Goal: Information Seeking & Learning: Learn about a topic

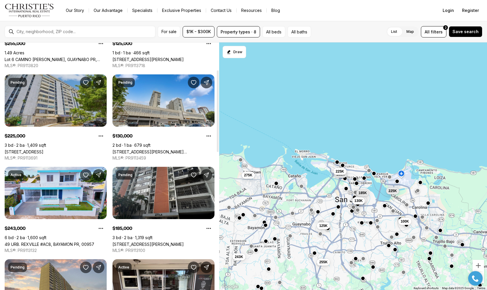
scroll to position [83, 0]
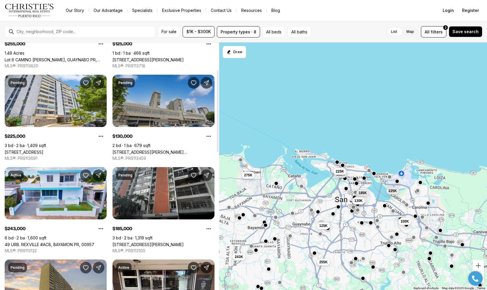
click at [176, 149] on link "[STREET_ADDRESS][PERSON_NAME][PERSON_NAME]" at bounding box center [164, 151] width 102 height 5
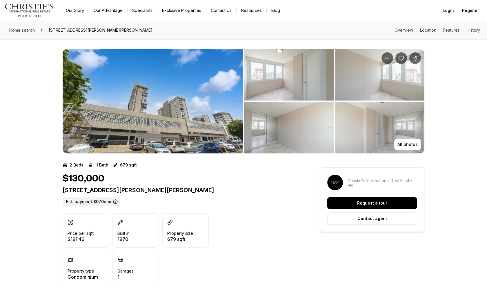
click at [170, 111] on img "View image gallery" at bounding box center [153, 101] width 180 height 104
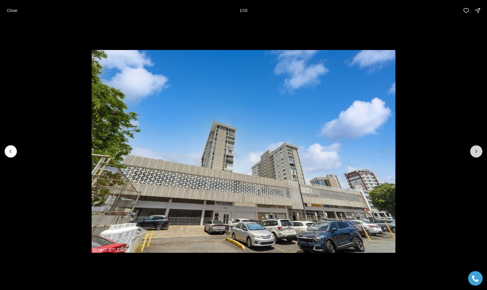
click at [477, 150] on icon "Next slide" at bounding box center [477, 151] width 6 height 6
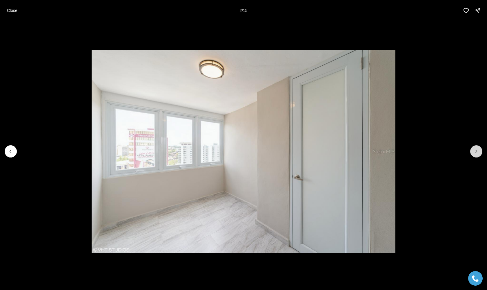
click at [477, 150] on icon "Next slide" at bounding box center [477, 151] width 6 height 6
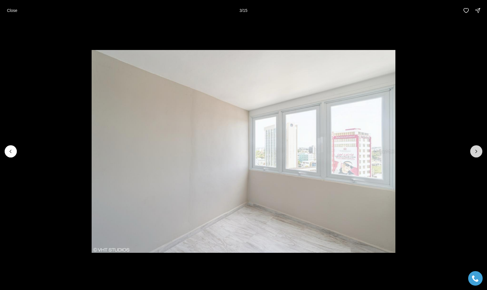
click at [477, 150] on icon "Next slide" at bounding box center [477, 151] width 6 height 6
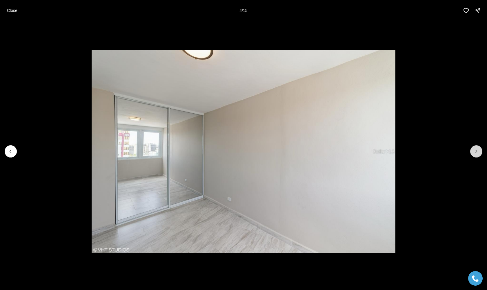
click at [477, 150] on icon "Next slide" at bounding box center [477, 151] width 6 height 6
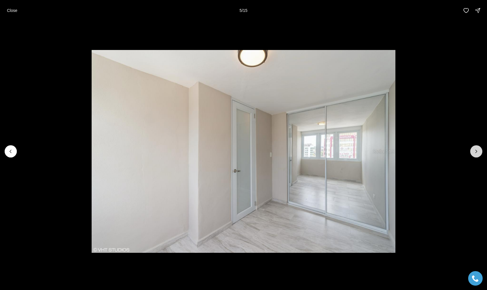
click at [477, 150] on icon "Next slide" at bounding box center [477, 151] width 6 height 6
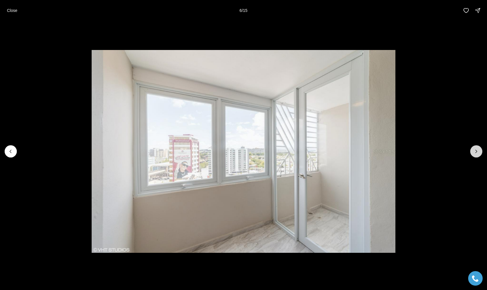
click at [477, 150] on icon "Next slide" at bounding box center [477, 151] width 6 height 6
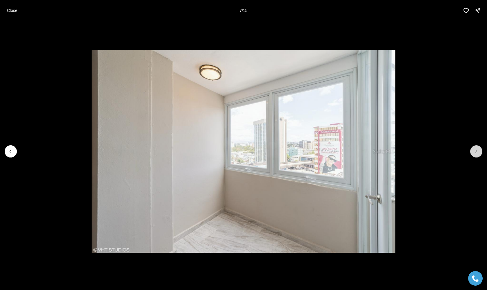
click at [477, 150] on icon "Next slide" at bounding box center [477, 151] width 6 height 6
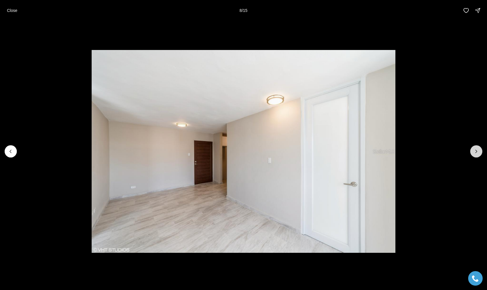
click at [477, 150] on icon "Next slide" at bounding box center [477, 151] width 6 height 6
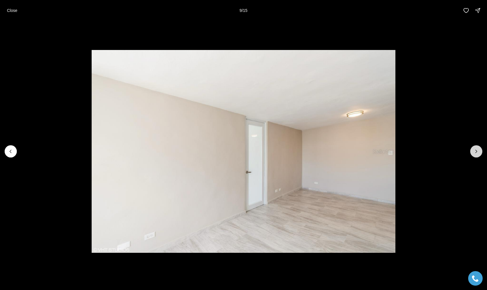
click at [477, 150] on icon "Next slide" at bounding box center [477, 151] width 6 height 6
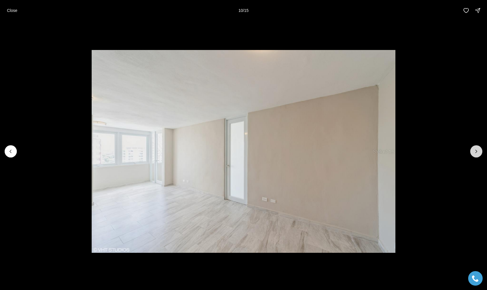
click at [477, 150] on icon "Next slide" at bounding box center [477, 151] width 6 height 6
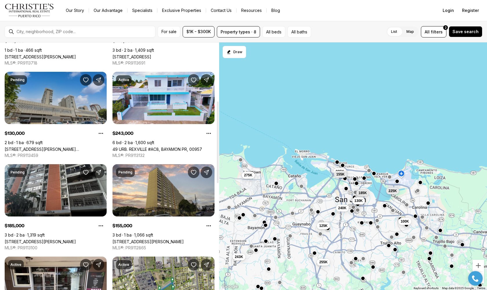
scroll to position [178, 0]
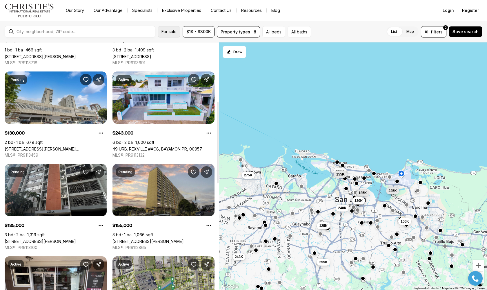
click at [173, 33] on span "For sale" at bounding box center [169, 31] width 15 height 5
click at [342, 28] on div "List Map List Map All filters 2 Save search" at bounding box center [398, 31] width 169 height 11
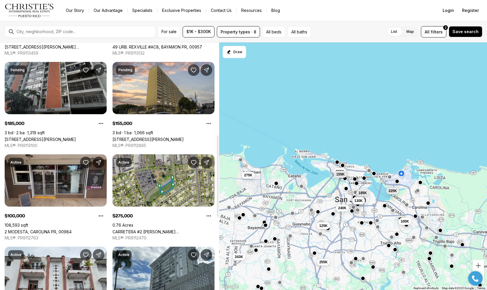
scroll to position [281, 0]
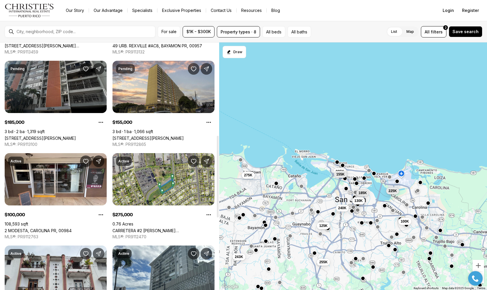
click at [55, 135] on link "[STREET_ADDRESS][PERSON_NAME]" at bounding box center [40, 137] width 71 height 5
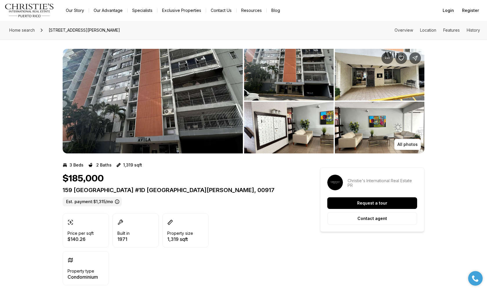
click at [281, 71] on img "View image gallery" at bounding box center [289, 75] width 90 height 52
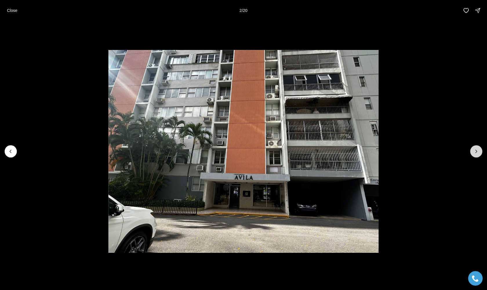
click at [476, 152] on icon "Next slide" at bounding box center [477, 151] width 6 height 6
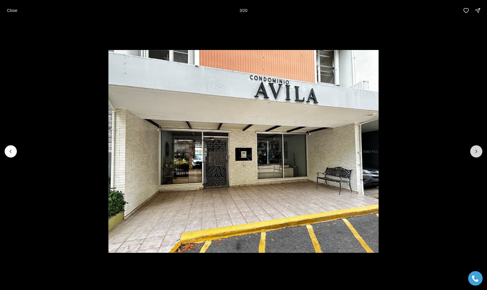
click at [476, 152] on icon "Next slide" at bounding box center [477, 151] width 6 height 6
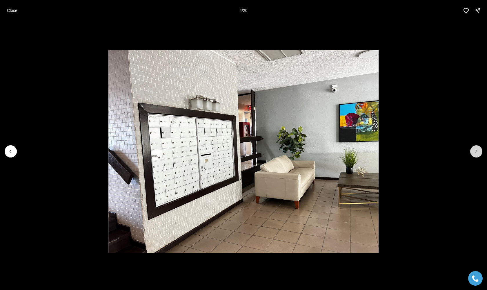
click at [476, 152] on icon "Next slide" at bounding box center [477, 151] width 6 height 6
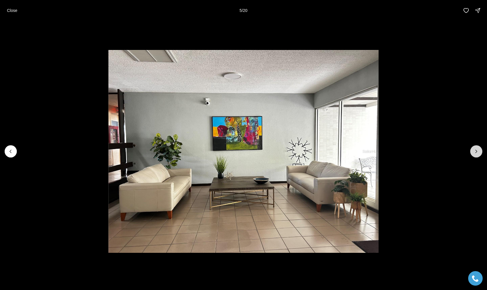
click at [476, 152] on icon "Next slide" at bounding box center [477, 151] width 6 height 6
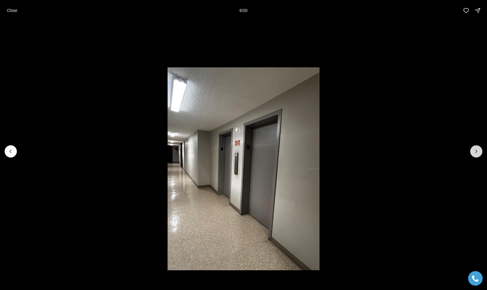
click at [476, 152] on icon "Next slide" at bounding box center [477, 151] width 6 height 6
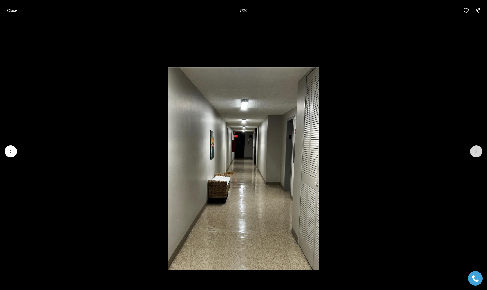
click at [476, 152] on icon "Next slide" at bounding box center [477, 151] width 6 height 6
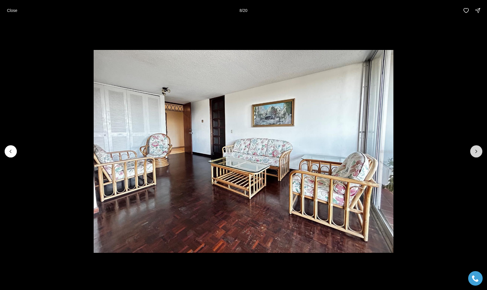
click at [476, 151] on icon "Next slide" at bounding box center [477, 151] width 6 height 6
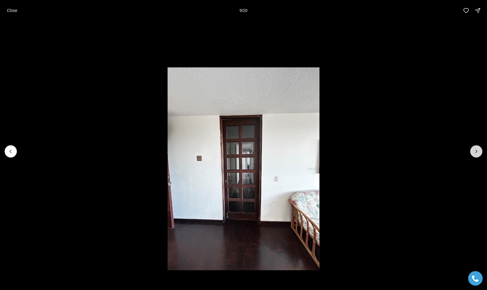
click at [476, 151] on icon "Next slide" at bounding box center [477, 151] width 6 height 6
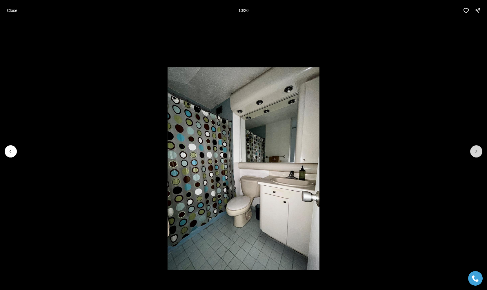
click at [476, 152] on icon "Next slide" at bounding box center [477, 151] width 6 height 6
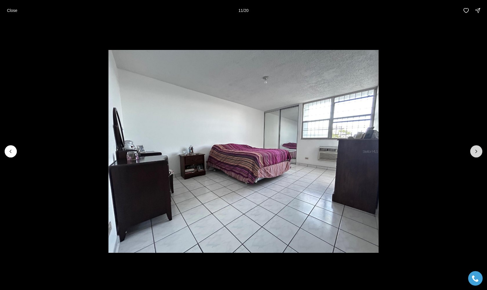
click at [476, 152] on icon "Next slide" at bounding box center [477, 151] width 6 height 6
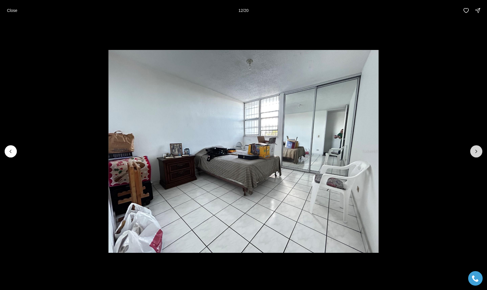
click at [476, 152] on icon "Next slide" at bounding box center [477, 151] width 6 height 6
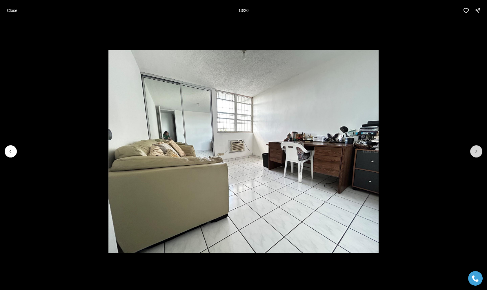
click at [476, 152] on icon "Next slide" at bounding box center [477, 151] width 6 height 6
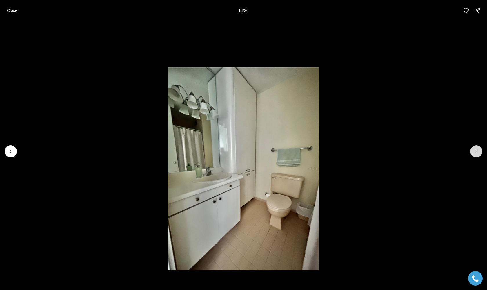
click at [476, 152] on icon "Next slide" at bounding box center [477, 151] width 6 height 6
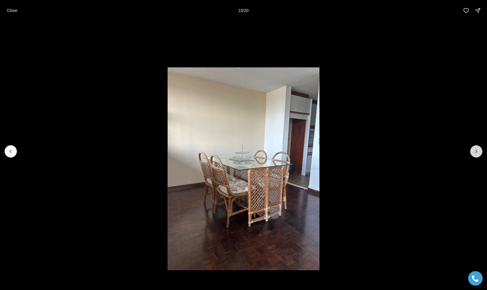
click at [476, 152] on icon "Next slide" at bounding box center [477, 151] width 6 height 6
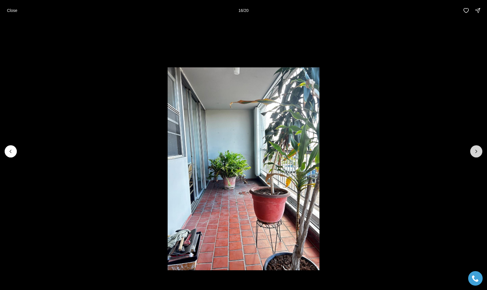
click at [476, 151] on icon "Next slide" at bounding box center [477, 151] width 6 height 6
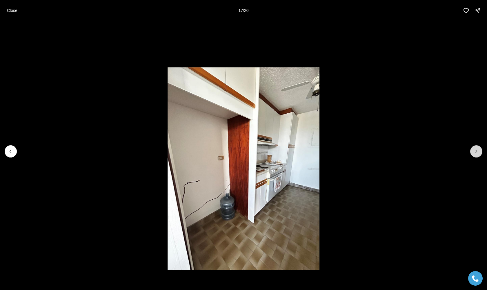
click at [476, 151] on icon "Next slide" at bounding box center [477, 151] width 6 height 6
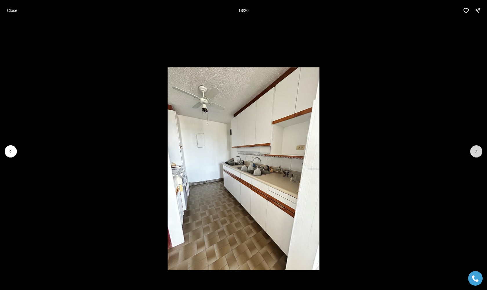
click at [476, 151] on icon "Next slide" at bounding box center [477, 151] width 6 height 6
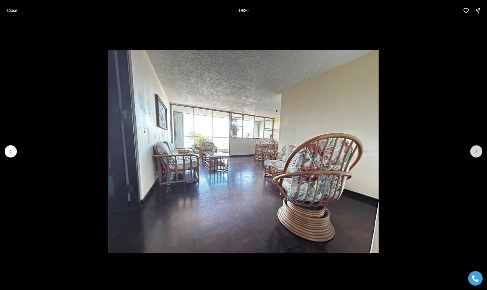
click at [476, 151] on icon "Next slide" at bounding box center [477, 151] width 6 height 6
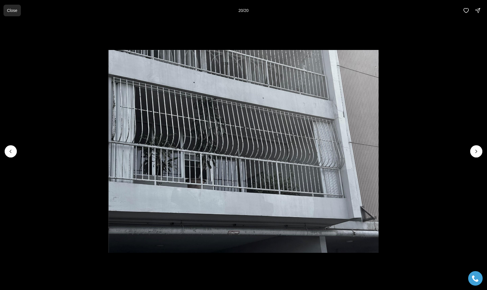
click at [13, 15] on button "Close" at bounding box center [11, 11] width 17 height 12
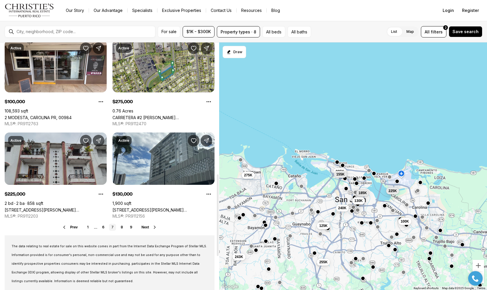
scroll to position [399, 0]
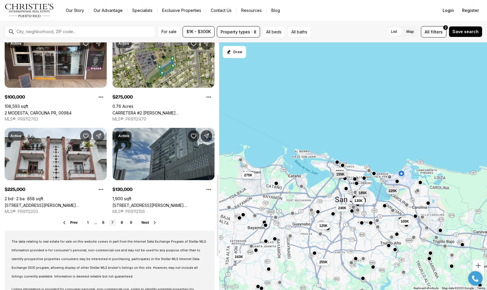
click at [145, 203] on link "[STREET_ADDRESS][PERSON_NAME][PERSON_NAME]" at bounding box center [164, 205] width 102 height 5
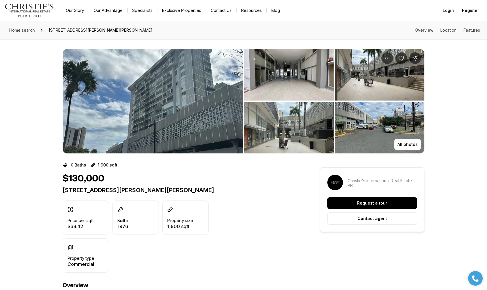
click at [144, 137] on img "View image gallery" at bounding box center [153, 101] width 180 height 104
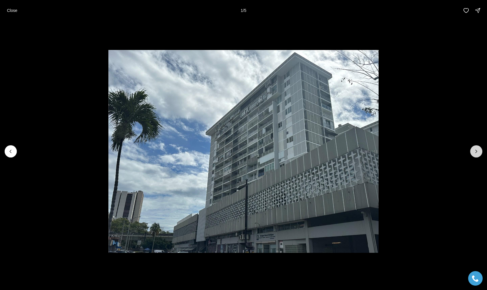
click at [473, 153] on button "Next slide" at bounding box center [477, 151] width 12 height 12
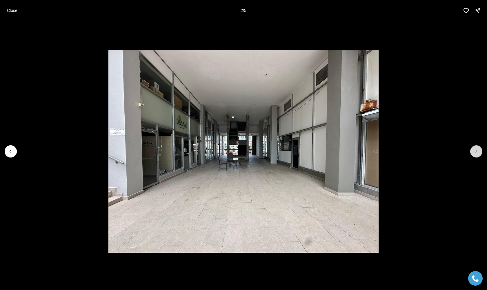
click at [475, 153] on icon "Next slide" at bounding box center [477, 151] width 6 height 6
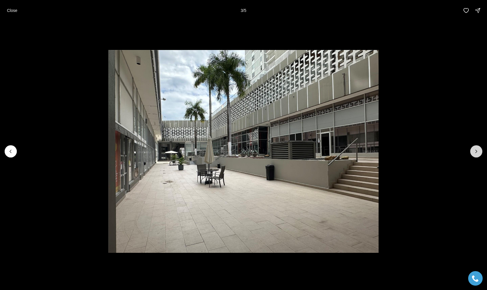
click at [475, 153] on icon "Next slide" at bounding box center [477, 151] width 6 height 6
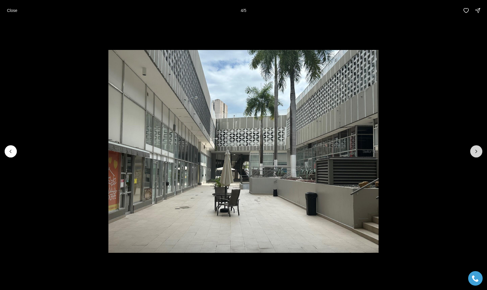
click at [475, 153] on icon "Next slide" at bounding box center [477, 151] width 6 height 6
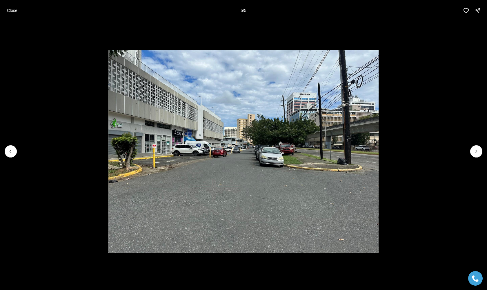
click at [475, 153] on div at bounding box center [477, 151] width 12 height 12
click at [477, 151] on div at bounding box center [477, 151] width 12 height 12
click at [12, 12] on p "Close" at bounding box center [12, 10] width 10 height 5
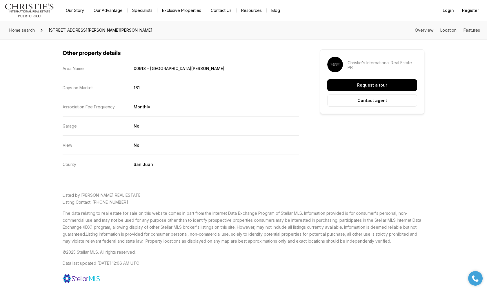
scroll to position [601, 0]
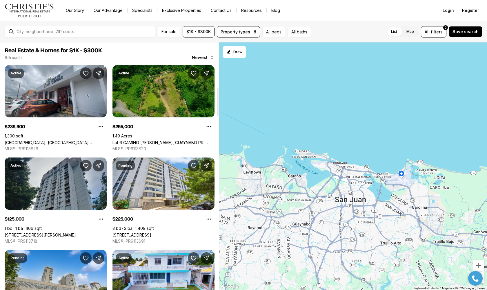
scroll to position [399, 0]
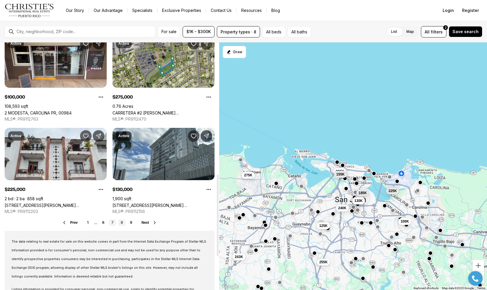
click at [123, 224] on link "8" at bounding box center [121, 222] width 7 height 7
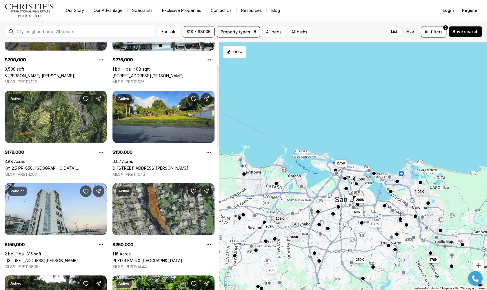
scroll to position [67, 0]
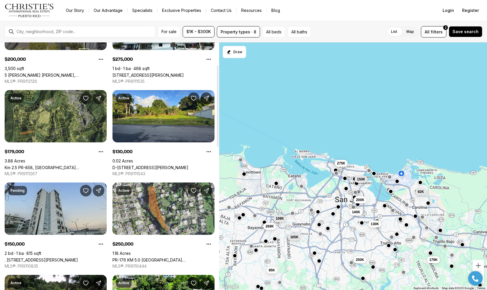
click at [73, 257] on link ". [STREET_ADDRESS][PERSON_NAME]" at bounding box center [41, 259] width 73 height 5
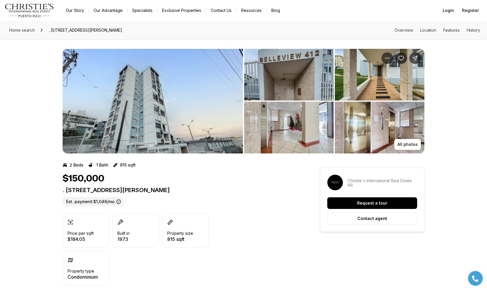
click at [127, 115] on img "View image gallery" at bounding box center [153, 101] width 180 height 104
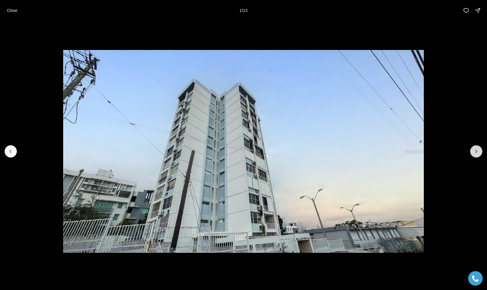
click at [475, 148] on icon "Next slide" at bounding box center [477, 151] width 6 height 6
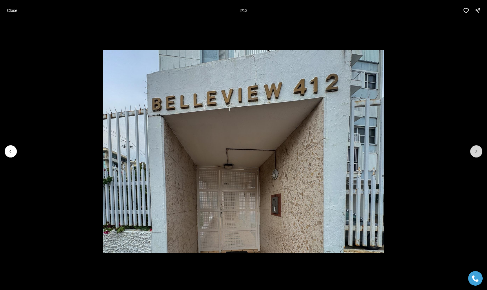
click at [475, 149] on icon "Next slide" at bounding box center [477, 151] width 6 height 6
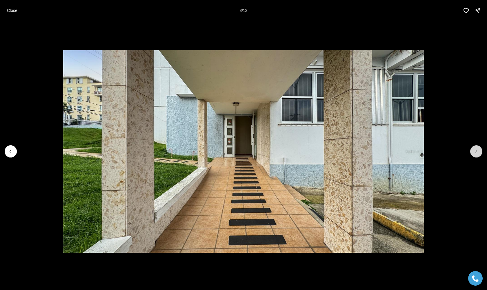
click at [475, 149] on icon "Next slide" at bounding box center [477, 151] width 6 height 6
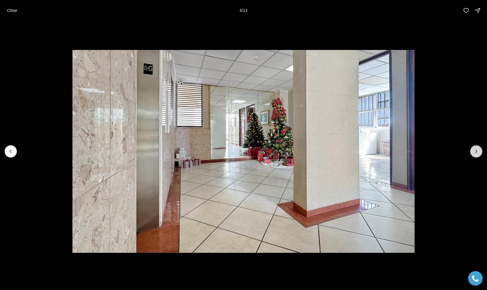
click at [475, 149] on icon "Next slide" at bounding box center [477, 151] width 6 height 6
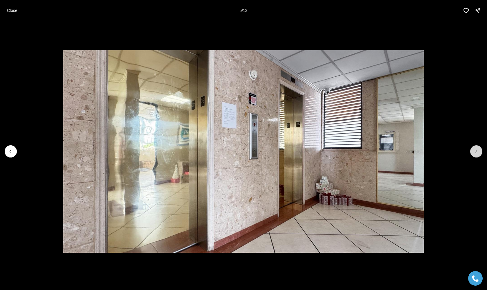
click at [475, 149] on icon "Next slide" at bounding box center [477, 151] width 6 height 6
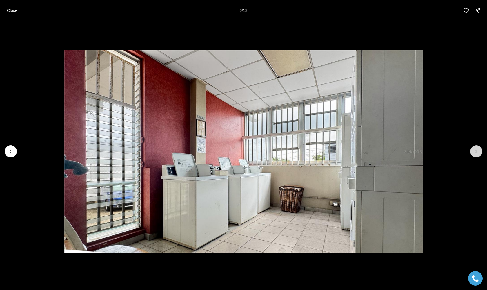
click at [474, 151] on icon "Next slide" at bounding box center [477, 151] width 6 height 6
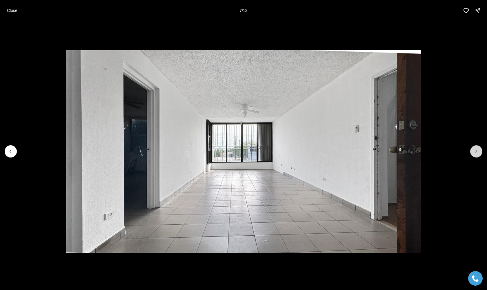
click at [474, 151] on icon "Next slide" at bounding box center [477, 151] width 6 height 6
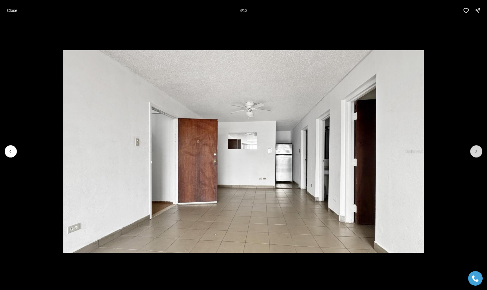
click at [474, 151] on icon "Next slide" at bounding box center [477, 151] width 6 height 6
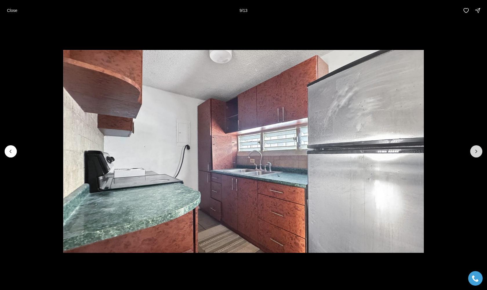
click at [474, 151] on icon "Next slide" at bounding box center [477, 151] width 6 height 6
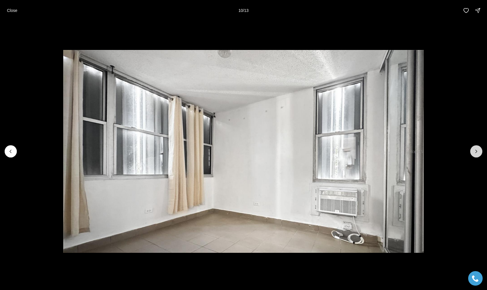
click at [474, 151] on icon "Next slide" at bounding box center [477, 151] width 6 height 6
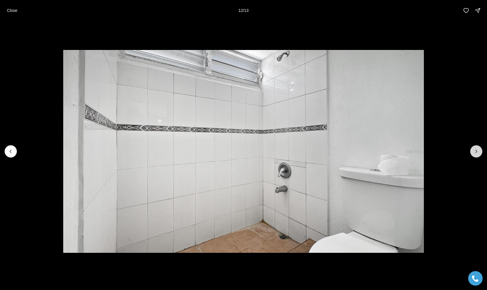
click at [474, 151] on icon "Next slide" at bounding box center [477, 151] width 6 height 6
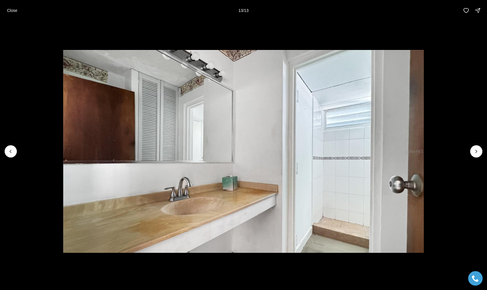
click at [474, 151] on div at bounding box center [477, 151] width 12 height 12
click at [475, 152] on div at bounding box center [477, 151] width 12 height 12
click at [475, 153] on div at bounding box center [477, 151] width 12 height 12
click at [10, 14] on button "Close" at bounding box center [11, 11] width 17 height 12
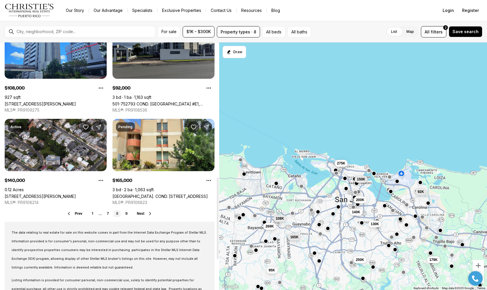
scroll to position [408, 0]
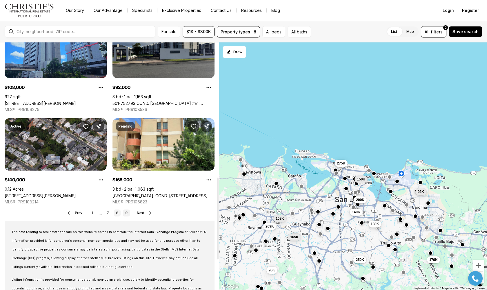
click at [125, 211] on link "9" at bounding box center [126, 212] width 7 height 7
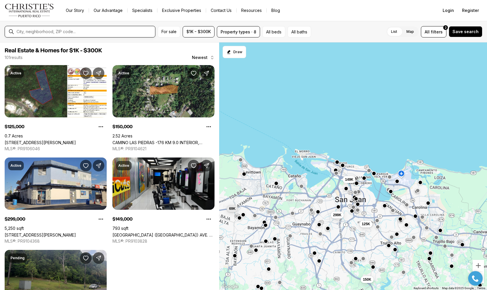
click at [83, 31] on input "text" at bounding box center [85, 31] width 136 height 5
click at [444, 30] on button "All filters 2" at bounding box center [434, 31] width 26 height 11
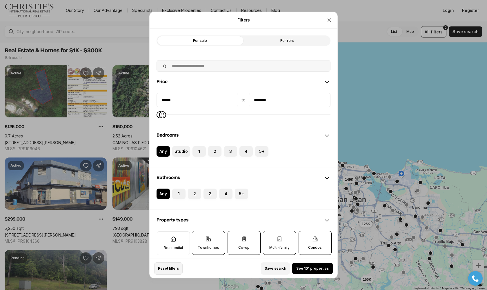
click at [172, 269] on span "Reset filters" at bounding box center [168, 268] width 21 height 5
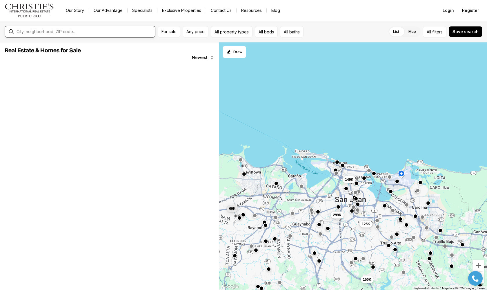
click at [99, 31] on input "text" at bounding box center [85, 31] width 136 height 5
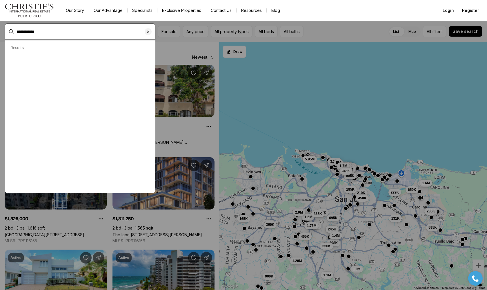
click at [88, 34] on input "**********" at bounding box center [85, 31] width 136 height 5
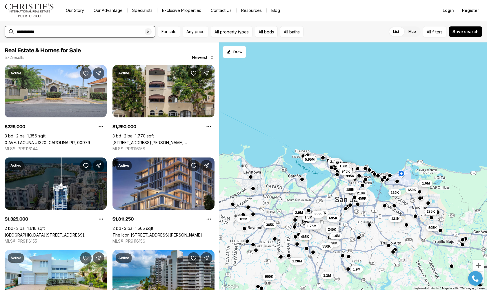
type input "**********"
click at [84, 35] on div "**********" at bounding box center [84, 32] width 141 height 10
